Goal: Task Accomplishment & Management: Use online tool/utility

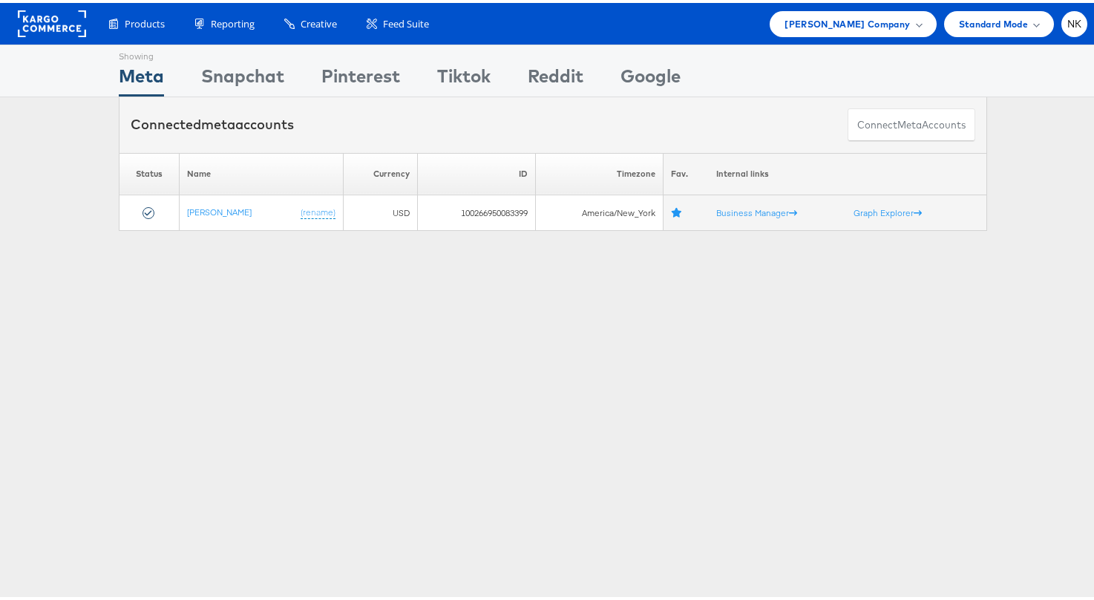
click at [754, 13] on div "Products Product Catalogs Enhance Your Product Catalog, Map Them to Publishers,…" at bounding box center [591, 21] width 994 height 26
click at [808, 13] on span "Steve Madden Company" at bounding box center [847, 21] width 125 height 16
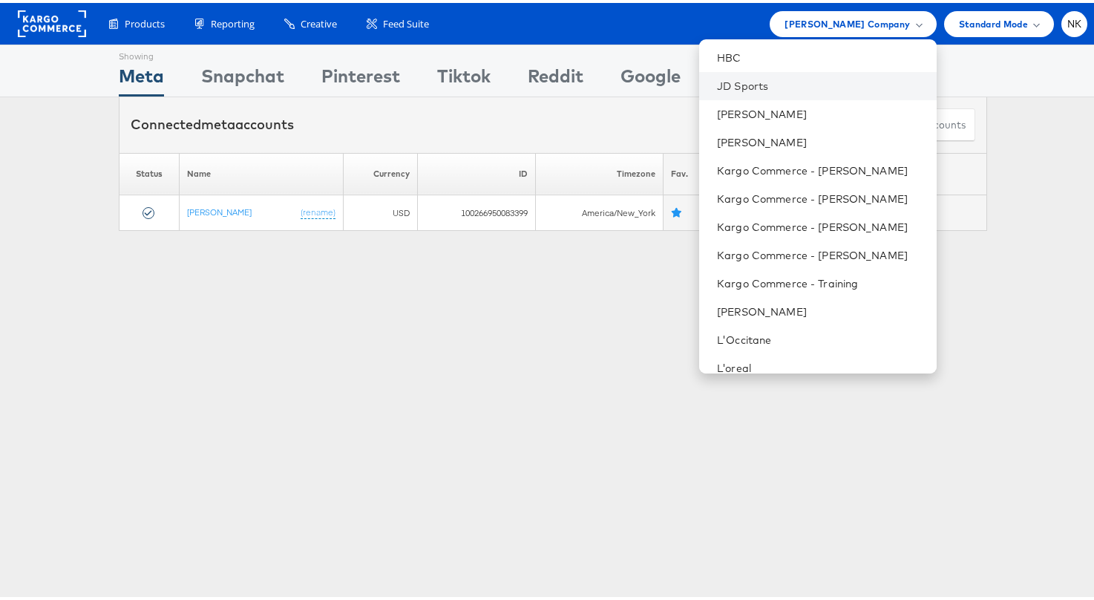
scroll to position [650, 0]
click at [770, 250] on link "Kargo Commerce - [PERSON_NAME]" at bounding box center [820, 251] width 207 height 15
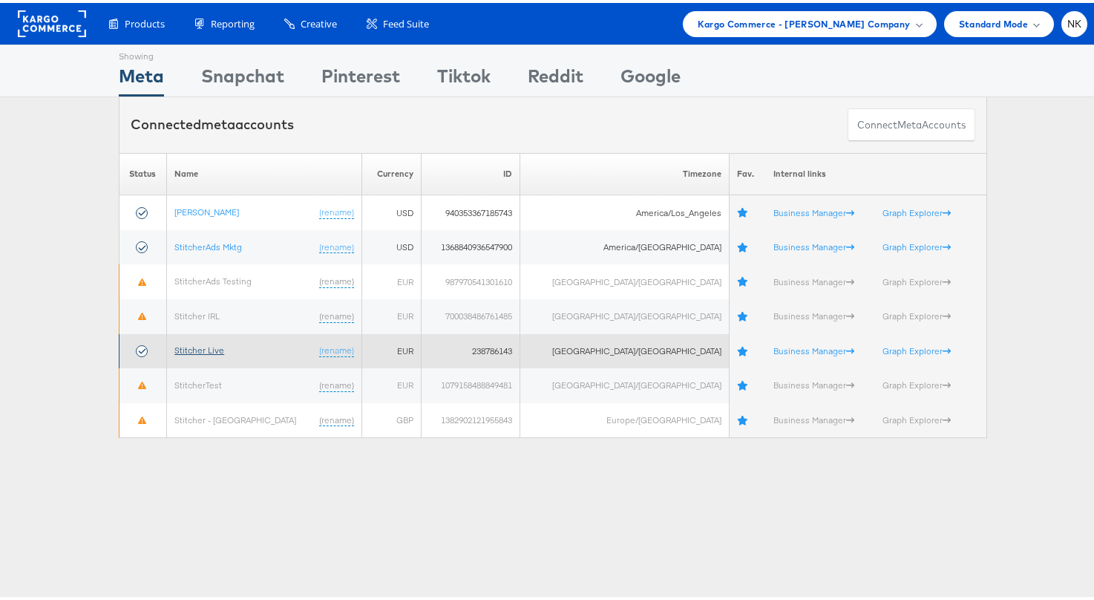
click at [216, 346] on link "Stitcher Live" at bounding box center [199, 347] width 50 height 11
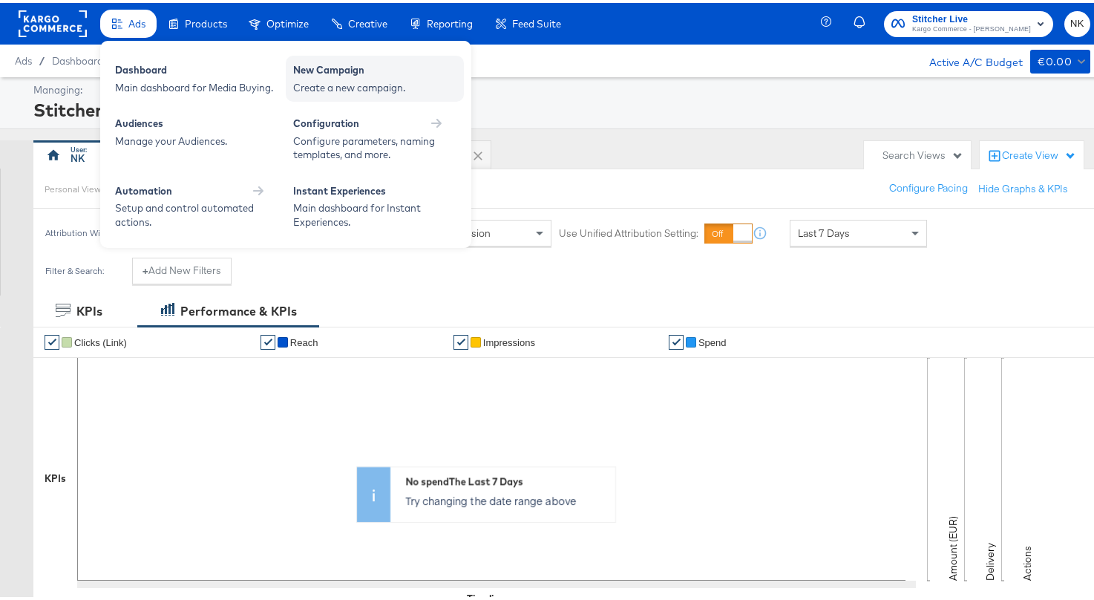
click at [312, 69] on div "New Campaign" at bounding box center [374, 69] width 163 height 18
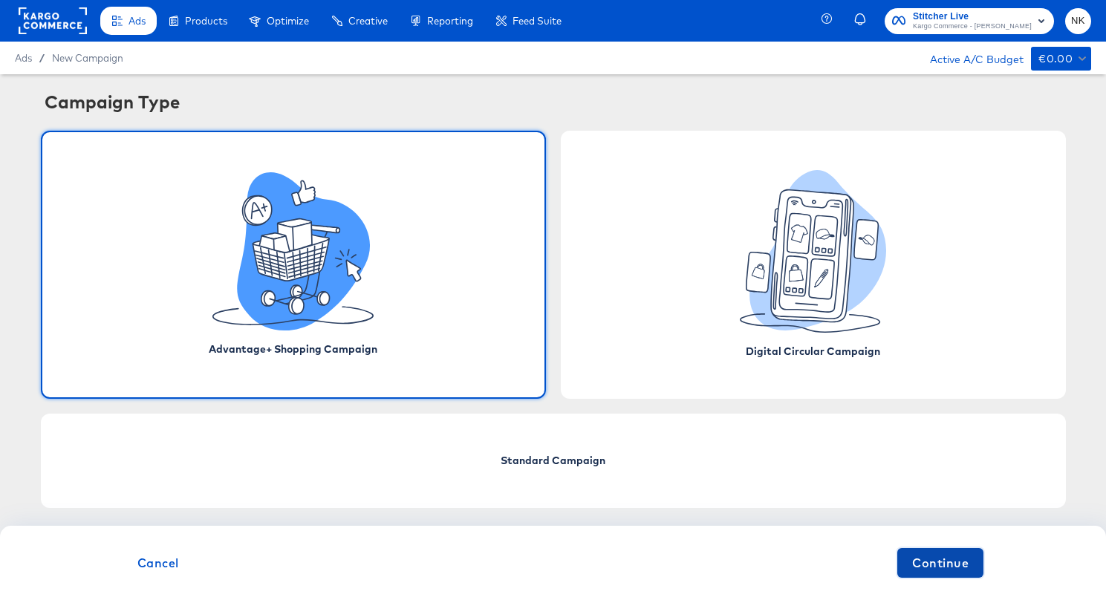
click at [930, 565] on span "Continue" at bounding box center [940, 562] width 56 height 21
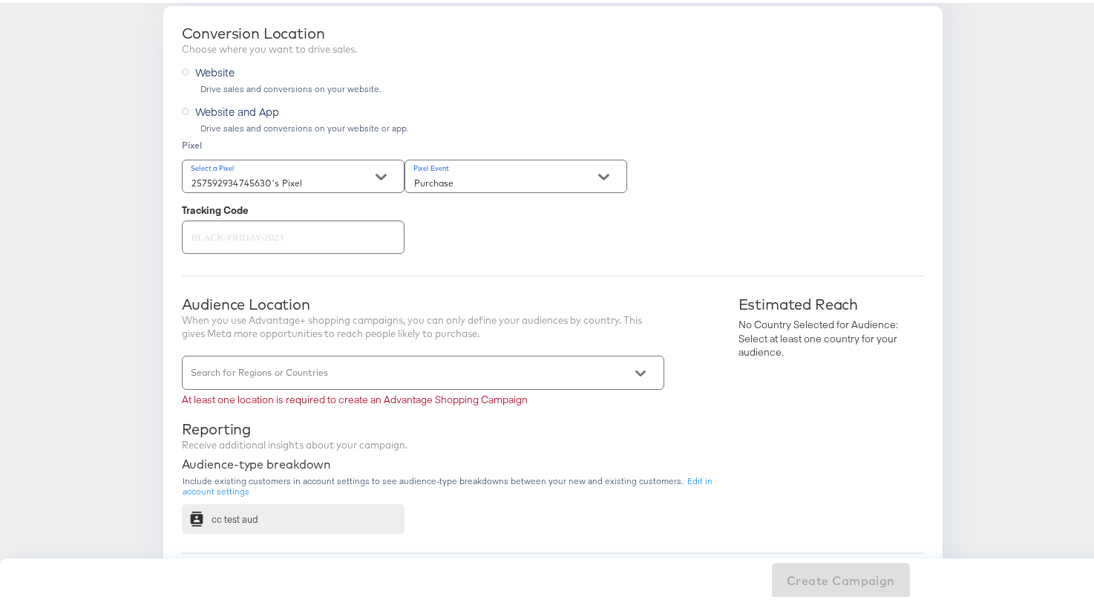
scroll to position [261, 0]
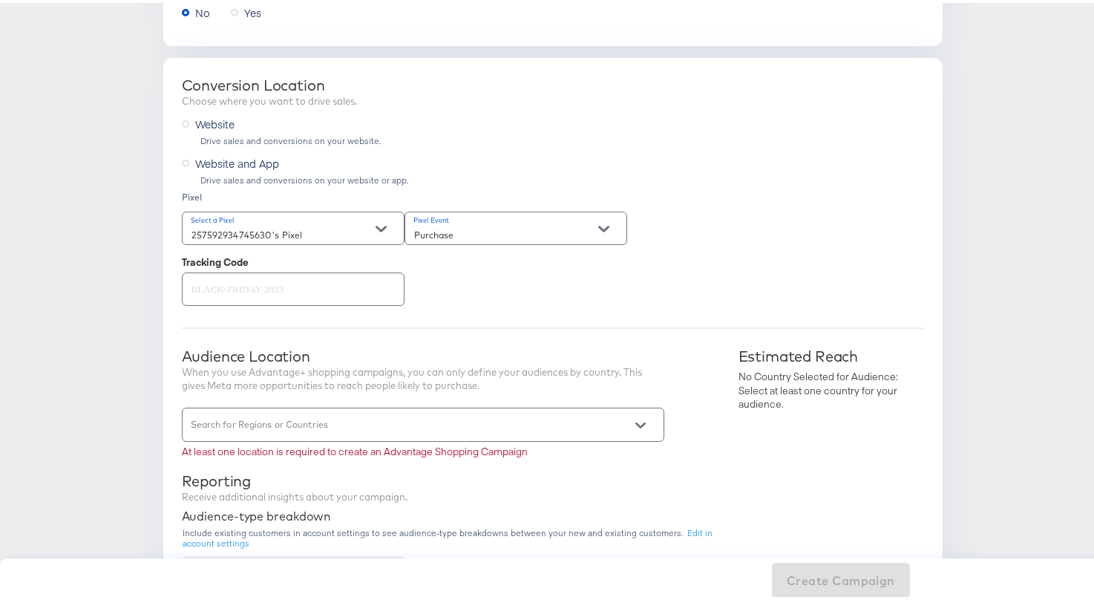
click at [541, 417] on div at bounding box center [423, 421] width 483 height 33
click at [541, 325] on div "Conversion Location Choose where you want to drive sales. Website Drive sales a…" at bounding box center [553, 490] width 780 height 871
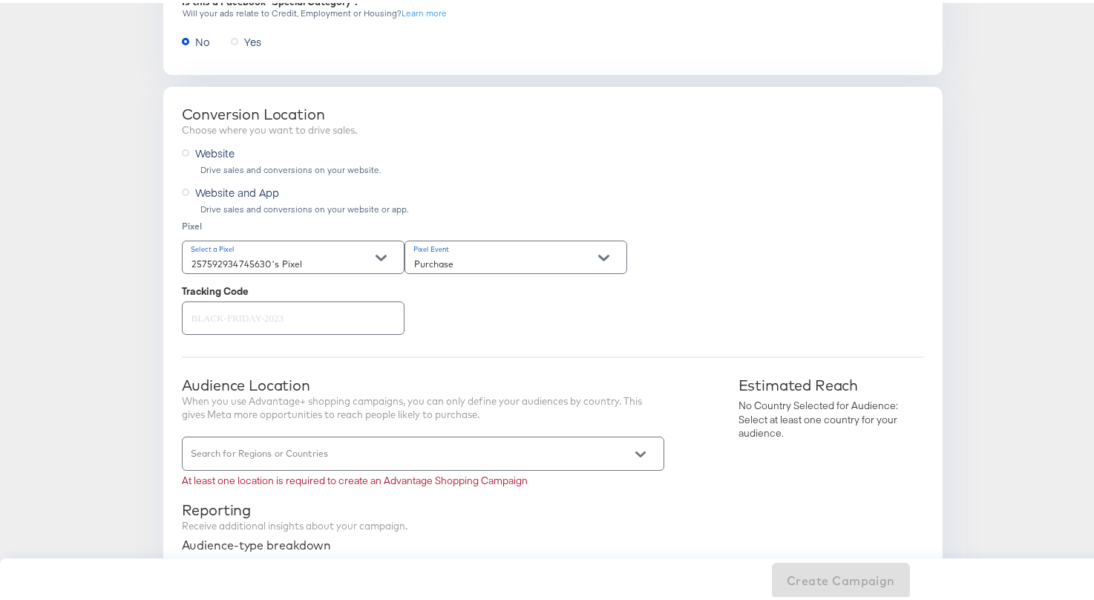
scroll to position [450, 0]
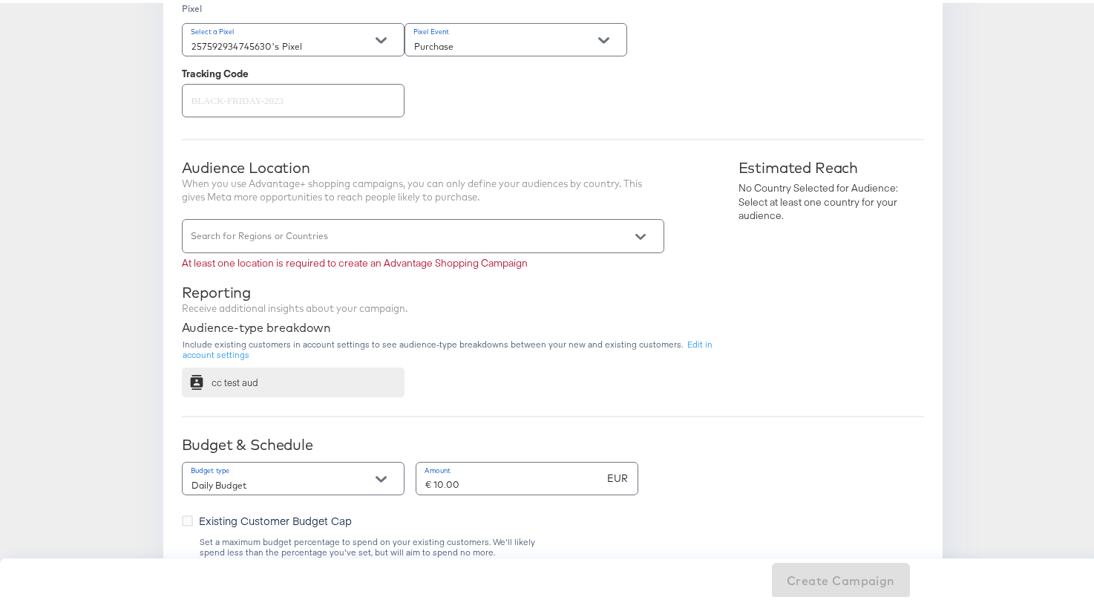
click at [496, 231] on input "Search for Regions or Countries" at bounding box center [402, 239] width 427 height 17
click at [508, 189] on div "When you use Advantage+ shopping campaigns, you can only define your audiences …" at bounding box center [423, 187] width 483 height 27
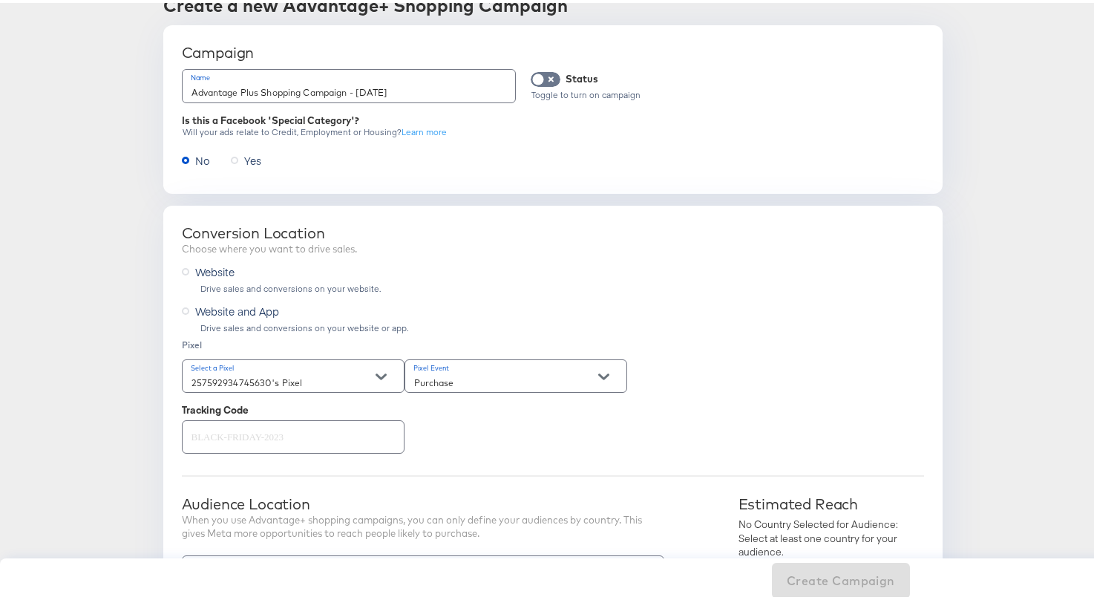
scroll to position [0, 0]
